Goal: Transaction & Acquisition: Purchase product/service

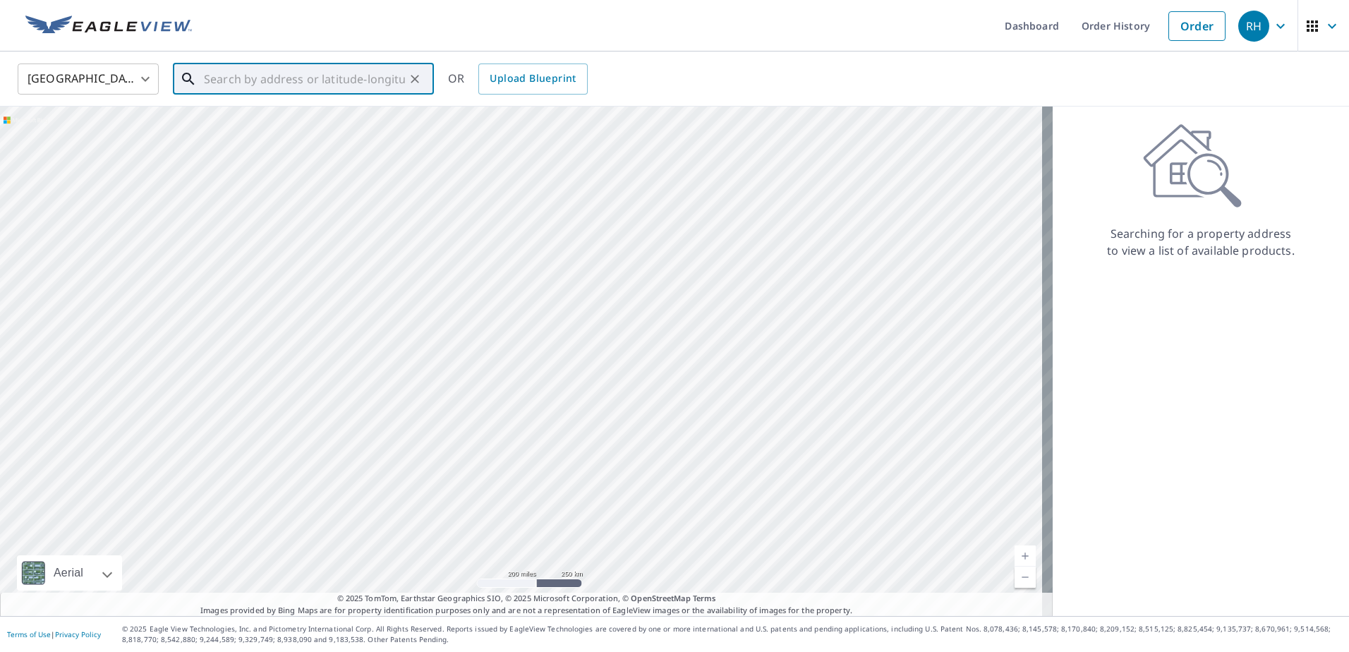
click at [228, 83] on input "text" at bounding box center [304, 79] width 201 height 40
click at [254, 134] on p "Nahunta, GA 31553" at bounding box center [312, 135] width 222 height 14
type input "[STREET_ADDRESS]"
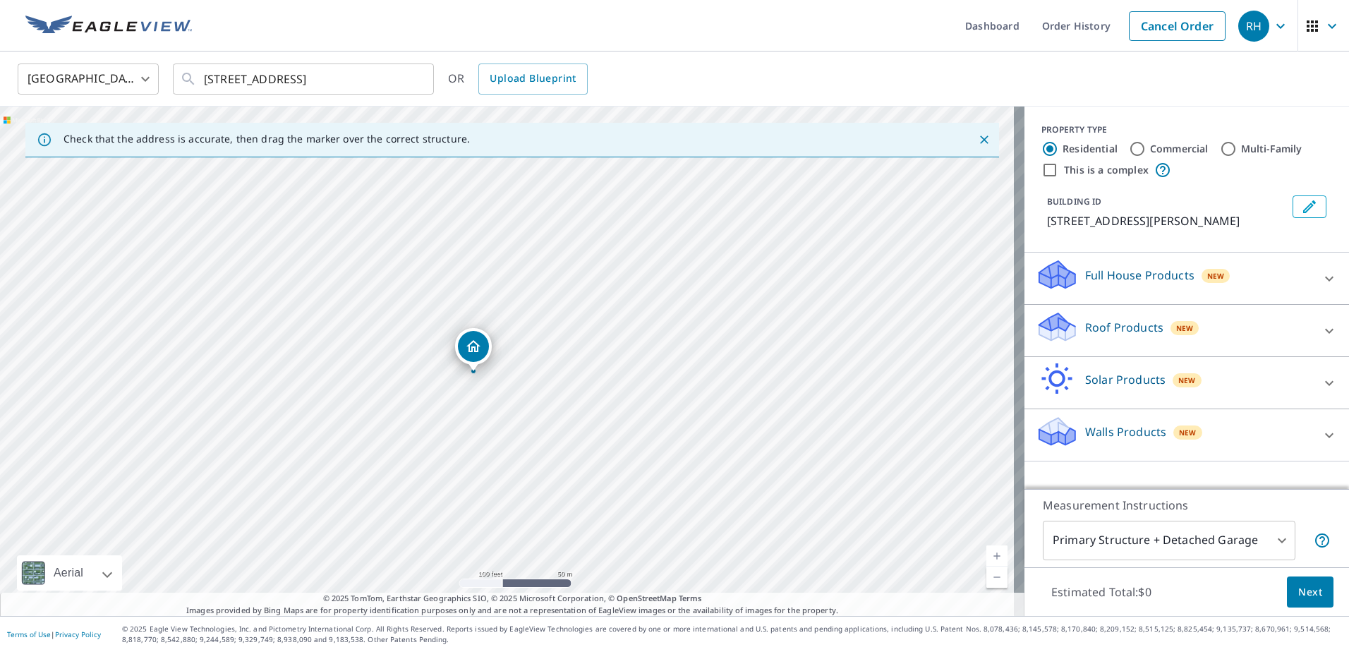
drag, startPoint x: 511, startPoint y: 323, endPoint x: 644, endPoint y: 276, distance: 141.3
click at [644, 276] on div "[STREET_ADDRESS]" at bounding box center [512, 362] width 1025 height 510
drag, startPoint x: 445, startPoint y: 371, endPoint x: 172, endPoint y: 221, distance: 311.4
click at [1095, 327] on p "Roof Products" at bounding box center [1124, 327] width 78 height 17
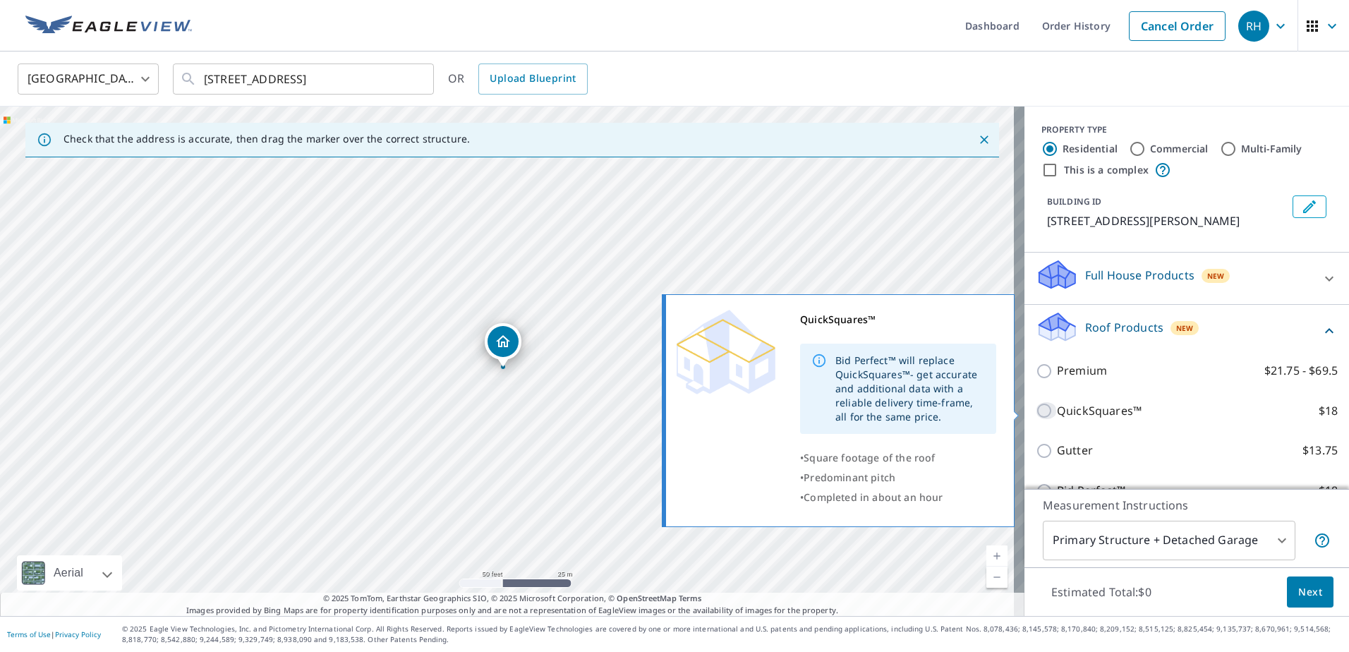
click at [1038, 408] on input "QuickSquares™ $18" at bounding box center [1046, 410] width 21 height 17
checkbox input "true"
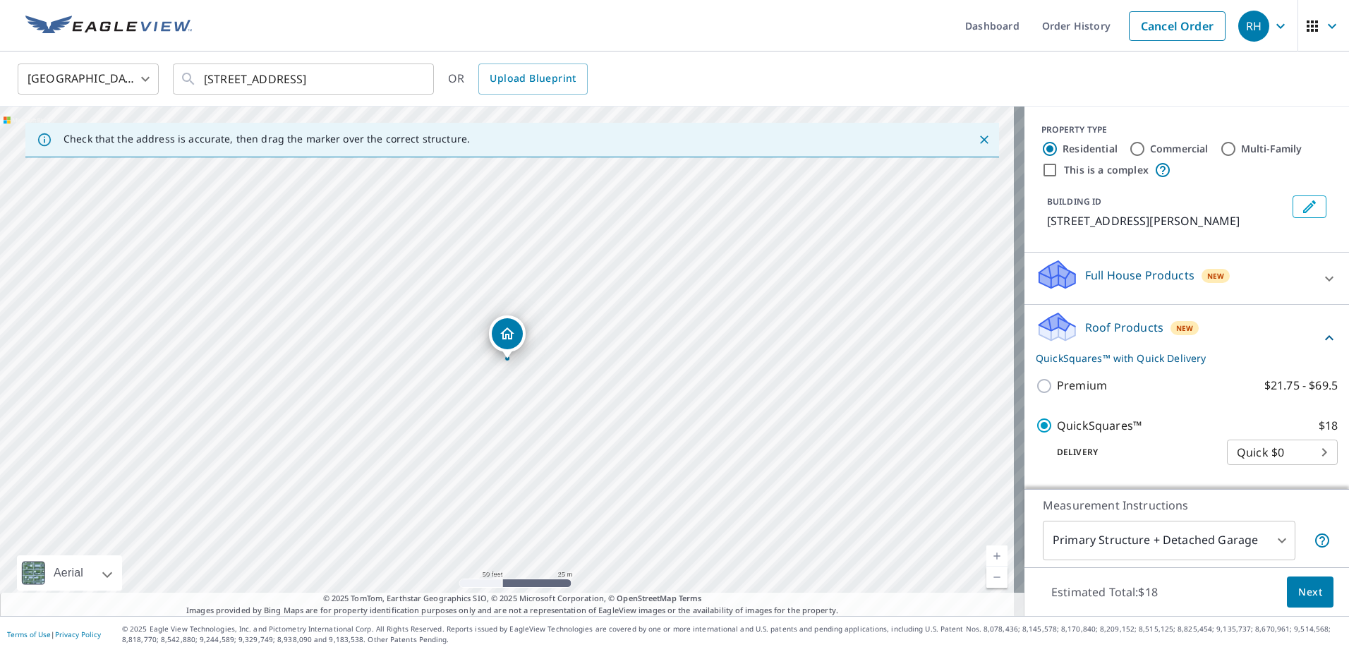
click at [1299, 590] on span "Next" at bounding box center [1311, 593] width 24 height 18
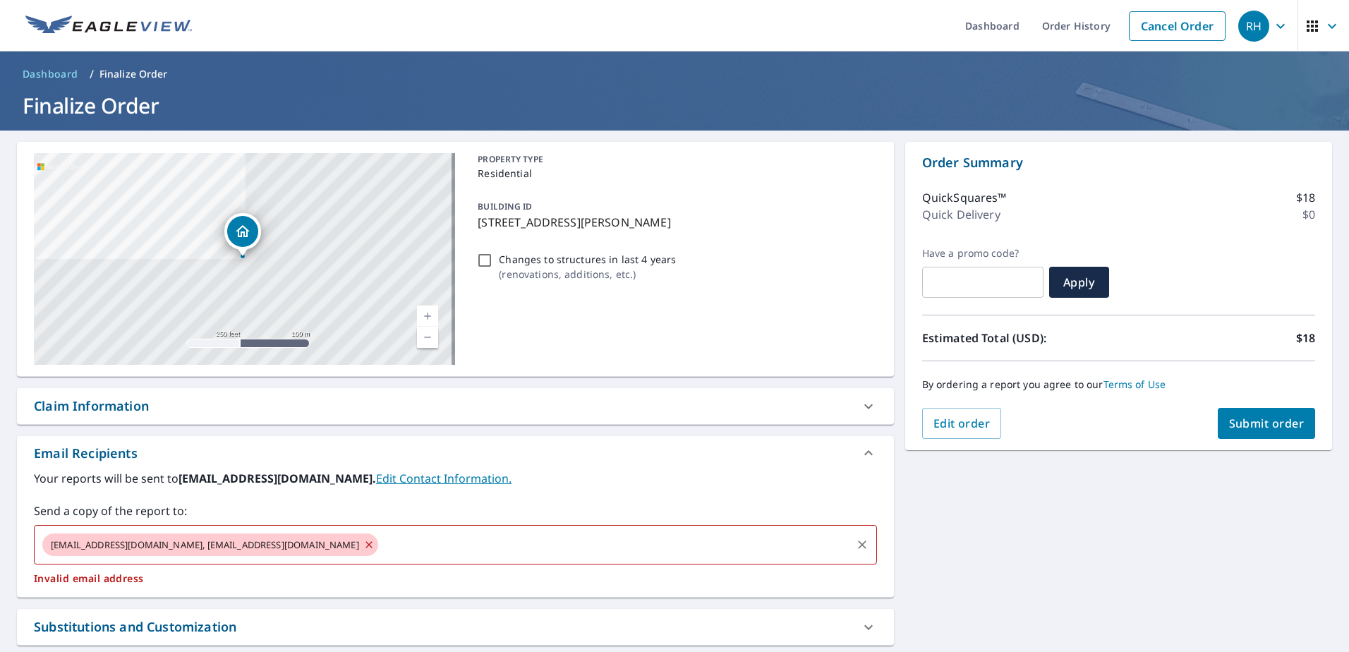
click at [366, 547] on icon at bounding box center [369, 544] width 6 height 6
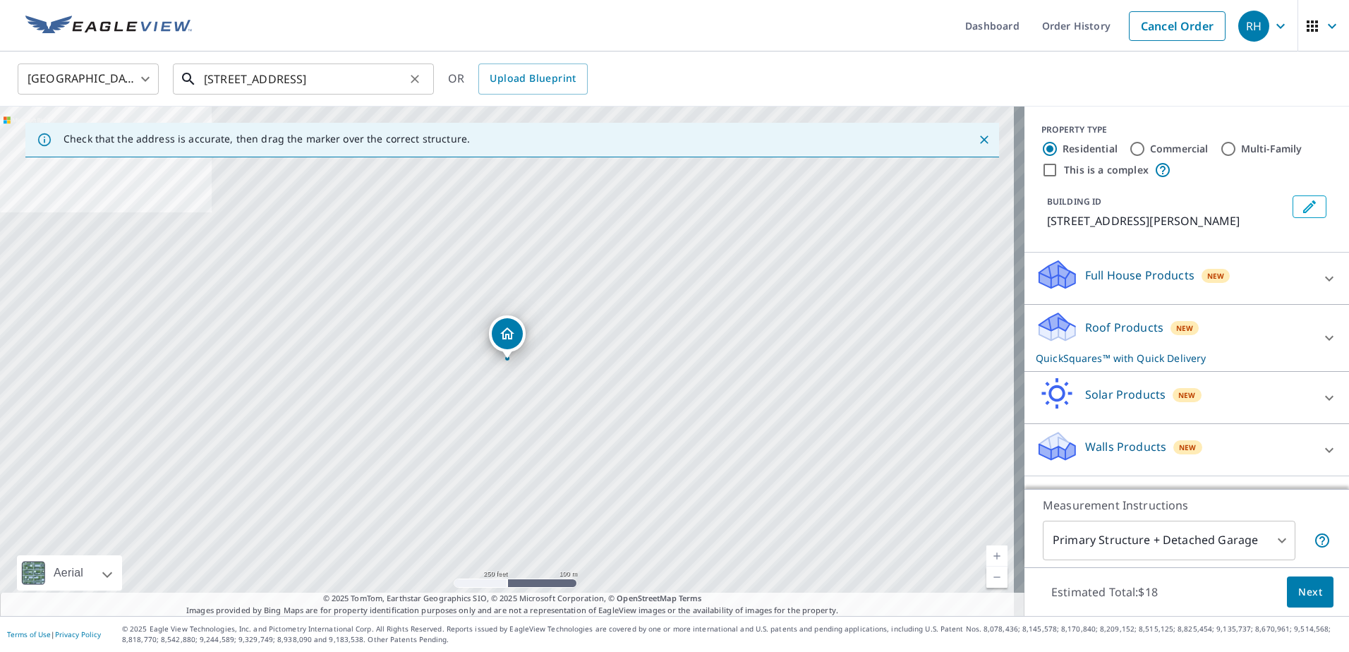
click at [222, 79] on input "[STREET_ADDRESS]" at bounding box center [304, 79] width 201 height 40
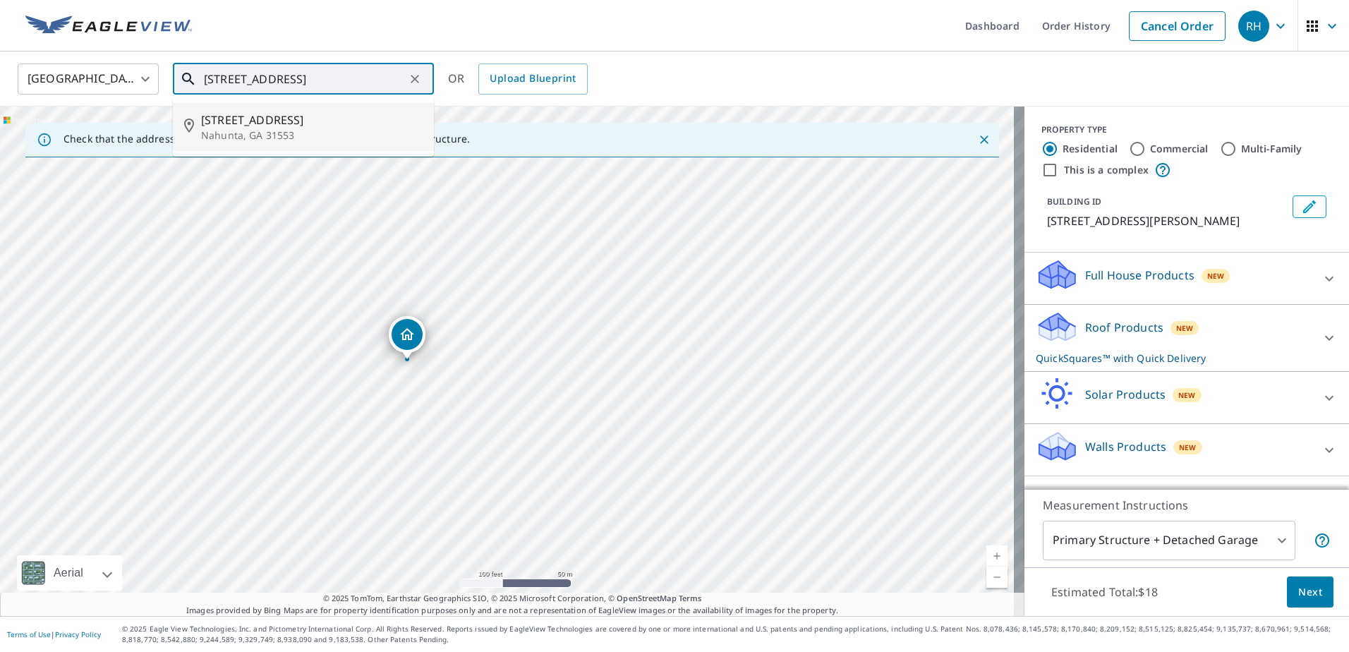
drag, startPoint x: 516, startPoint y: 342, endPoint x: 606, endPoint y: 363, distance: 92.3
click at [606, 363] on div "[STREET_ADDRESS]" at bounding box center [512, 362] width 1025 height 510
drag, startPoint x: 509, startPoint y: 338, endPoint x: 552, endPoint y: 373, distance: 55.7
click at [552, 373] on div "[STREET_ADDRESS]" at bounding box center [512, 362] width 1025 height 510
drag, startPoint x: 549, startPoint y: 363, endPoint x: 512, endPoint y: 393, distance: 47.2
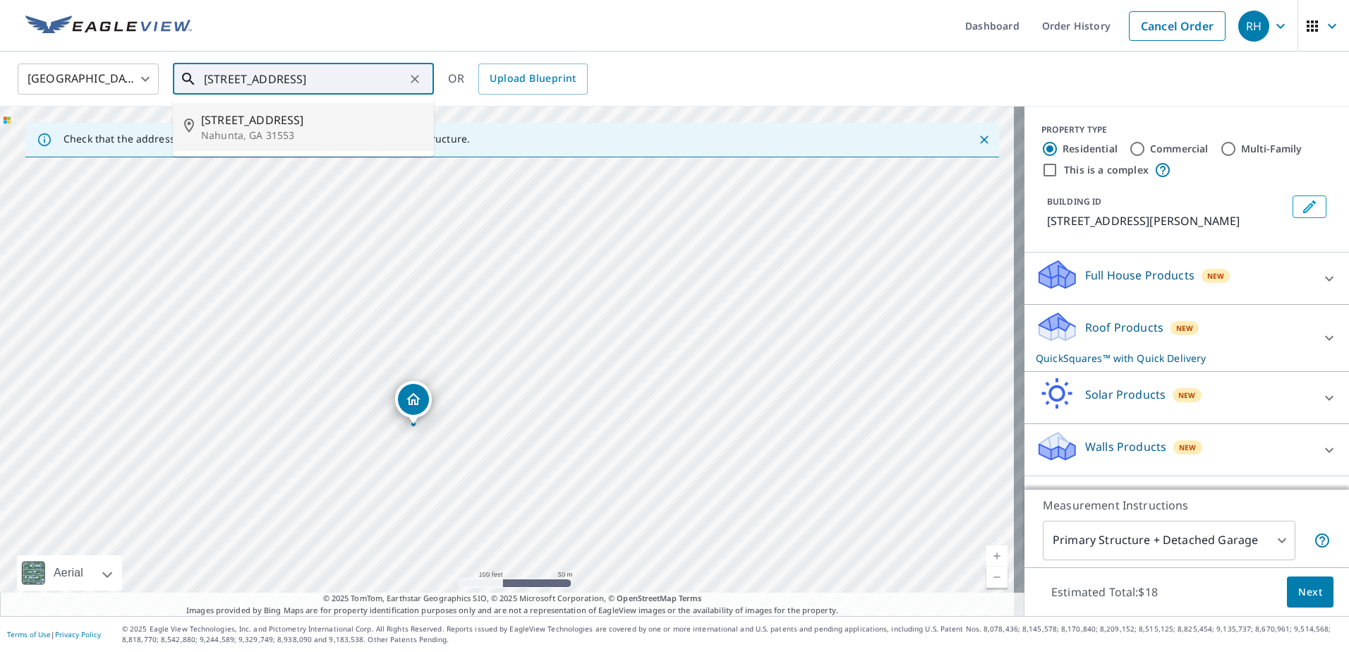
click at [512, 393] on div "[STREET_ADDRESS]" at bounding box center [512, 362] width 1025 height 510
drag, startPoint x: 520, startPoint y: 409, endPoint x: 563, endPoint y: 291, distance: 125.5
click at [563, 291] on div "[STREET_ADDRESS]" at bounding box center [512, 362] width 1025 height 510
drag, startPoint x: 562, startPoint y: 290, endPoint x: 602, endPoint y: 416, distance: 132.6
click at [602, 416] on div "[STREET_ADDRESS]" at bounding box center [512, 362] width 1025 height 510
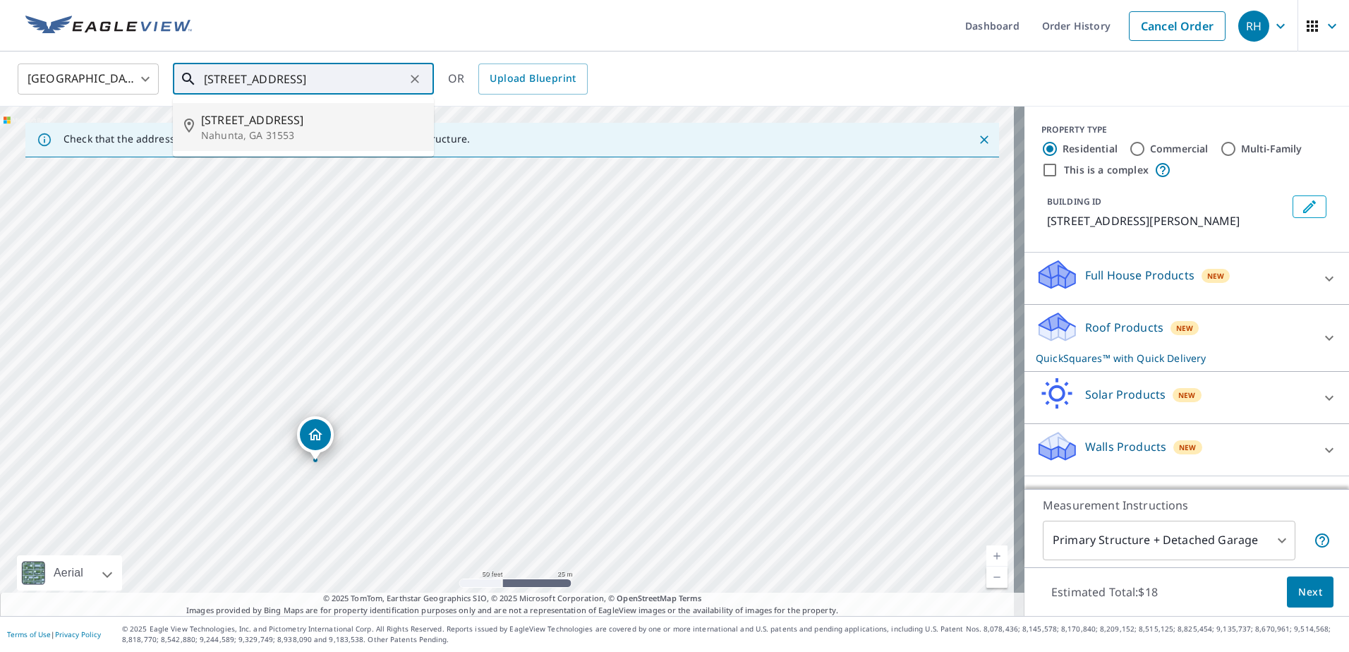
type input "[STREET_ADDRESS]"
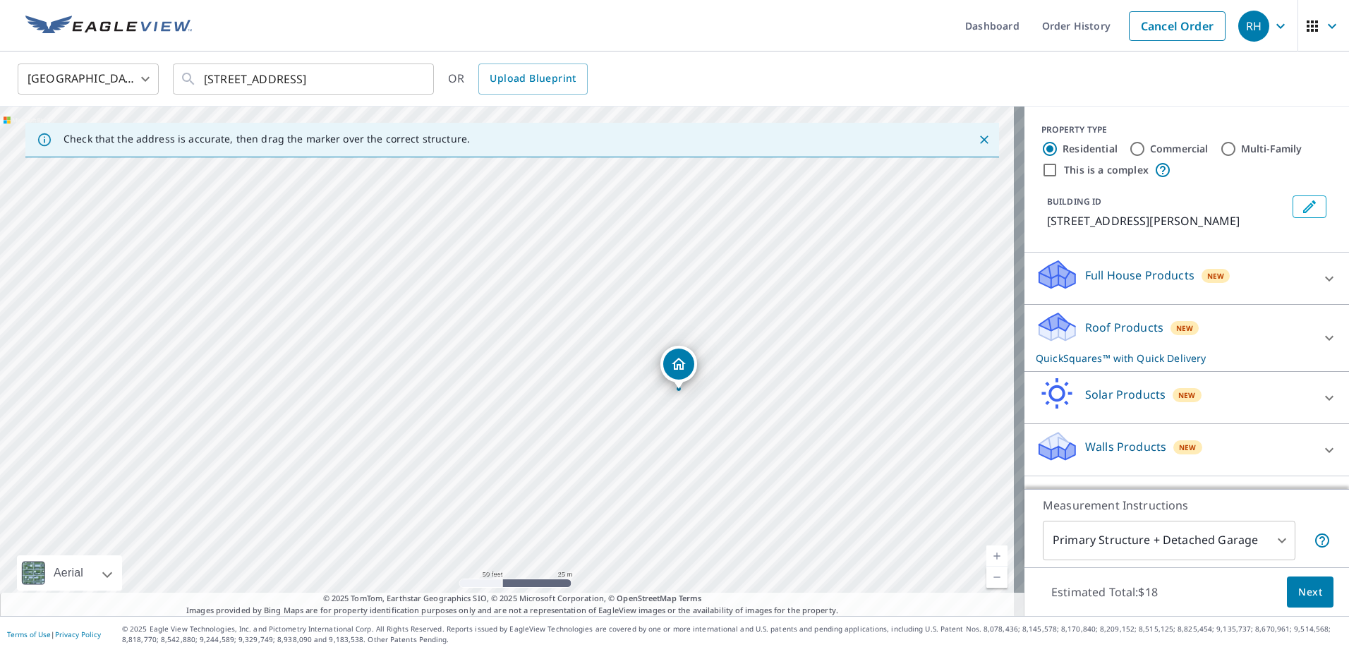
drag, startPoint x: 314, startPoint y: 438, endPoint x: 677, endPoint y: 367, distance: 370.4
click at [1092, 333] on p "Roof Products" at bounding box center [1124, 327] width 78 height 17
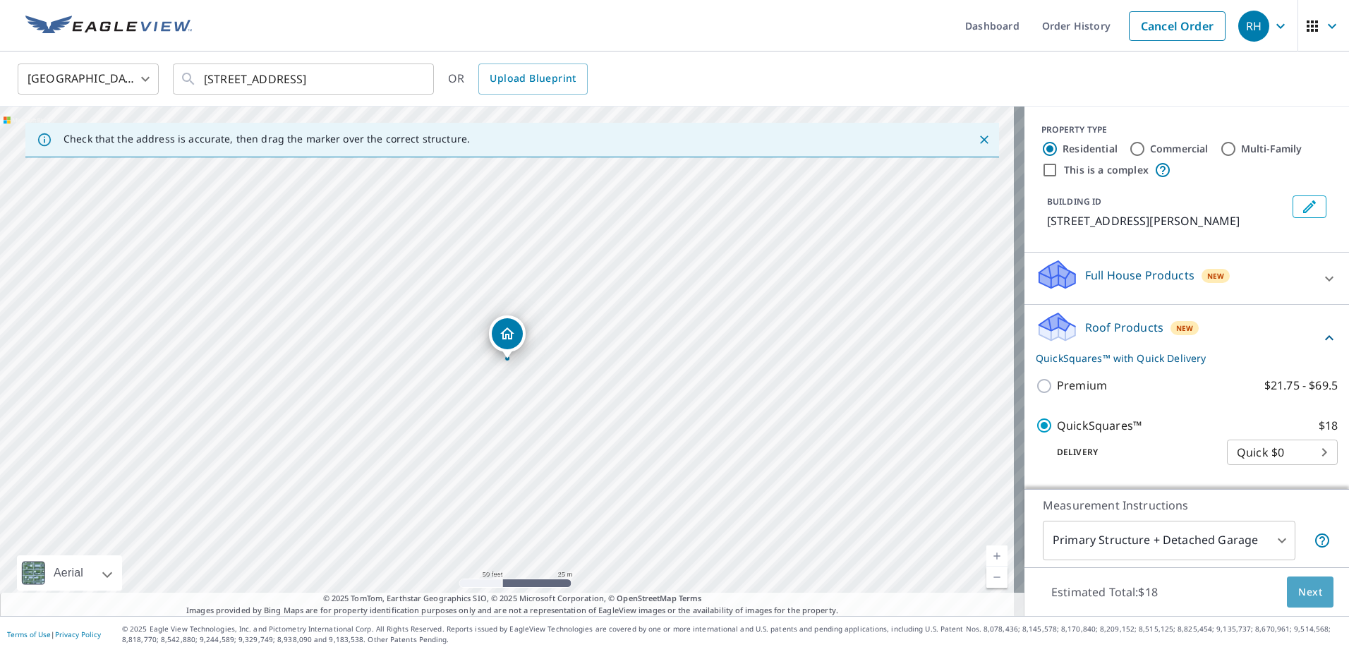
click at [1299, 594] on span "Next" at bounding box center [1311, 593] width 24 height 18
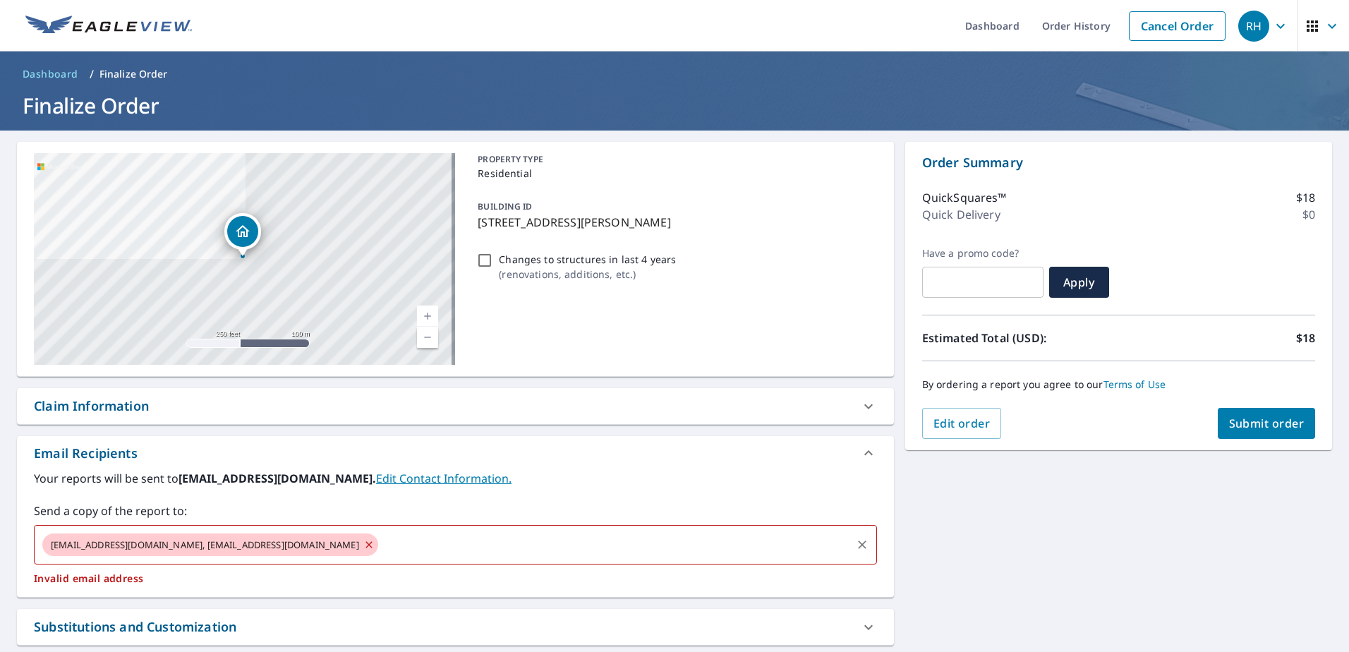
click at [363, 545] on icon at bounding box center [368, 545] width 11 height 16
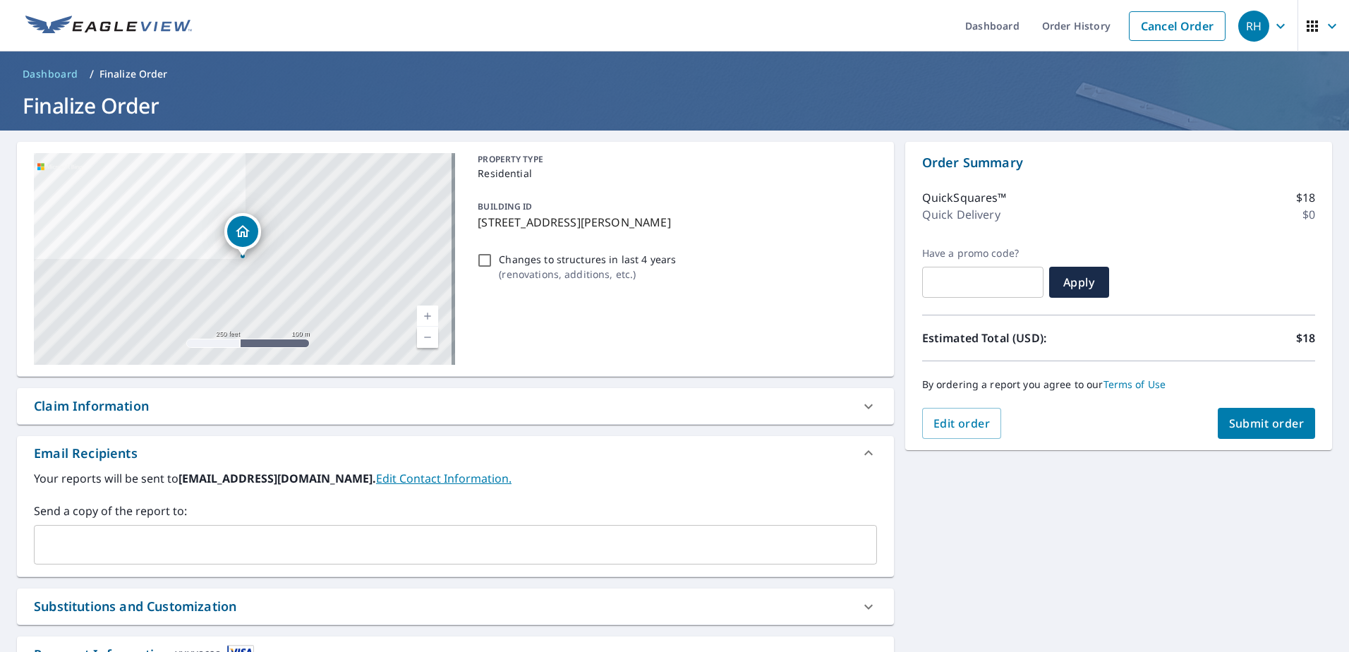
click at [1253, 421] on span "Submit order" at bounding box center [1267, 424] width 76 height 16
